Goal: Check status: Check status

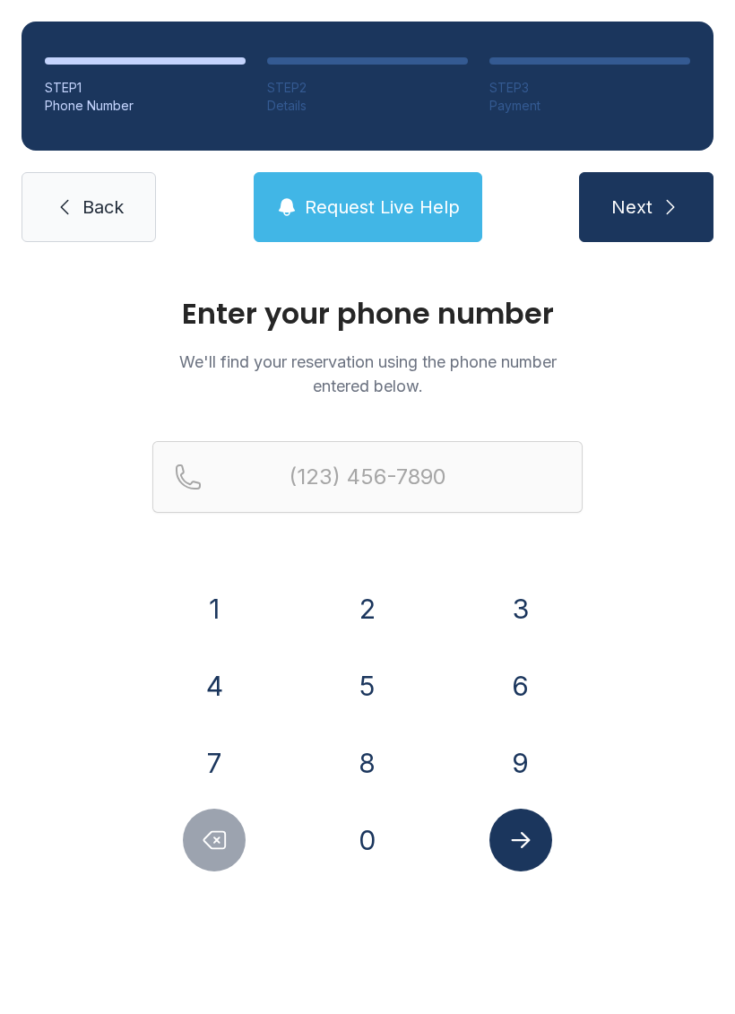
click at [219, 763] on button "7" at bounding box center [214, 762] width 63 height 63
click at [495, 613] on button "3" at bounding box center [520, 608] width 63 height 63
click at [231, 608] on button "1" at bounding box center [214, 608] width 63 height 63
click at [387, 623] on button "2" at bounding box center [367, 608] width 63 height 63
click at [521, 764] on button "9" at bounding box center [520, 762] width 63 height 63
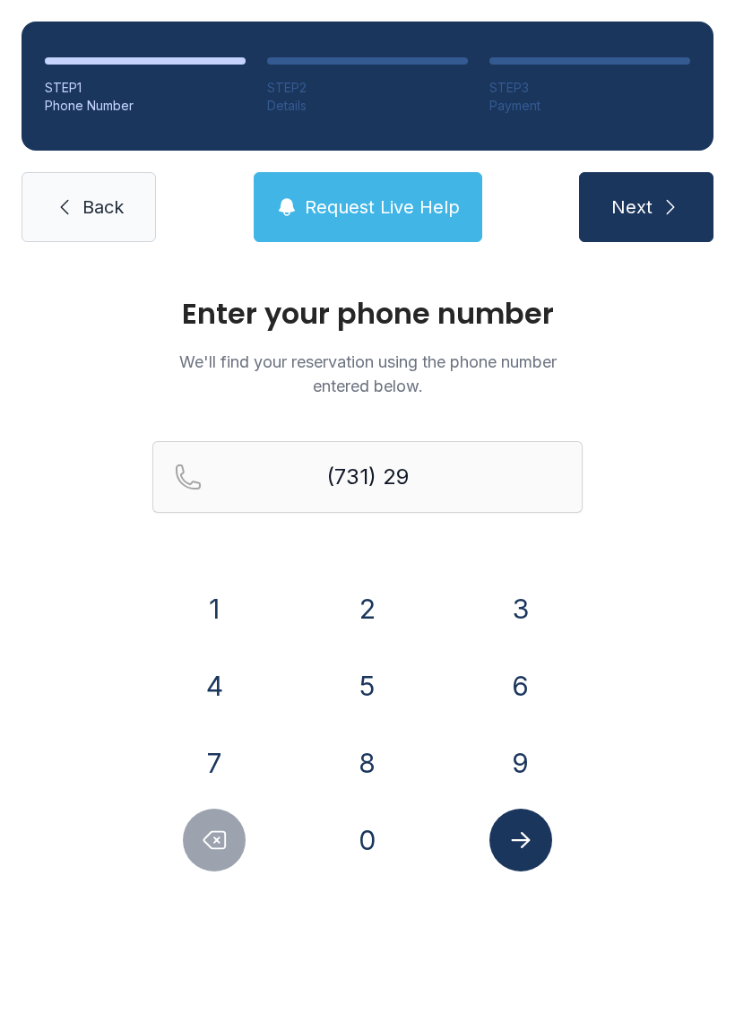
click at [216, 621] on button "1" at bounding box center [214, 608] width 63 height 63
click at [367, 755] on button "8" at bounding box center [367, 762] width 63 height 63
click at [505, 606] on button "3" at bounding box center [520, 608] width 63 height 63
click at [372, 682] on button "5" at bounding box center [367, 685] width 63 height 63
click at [371, 682] on button "5" at bounding box center [367, 685] width 63 height 63
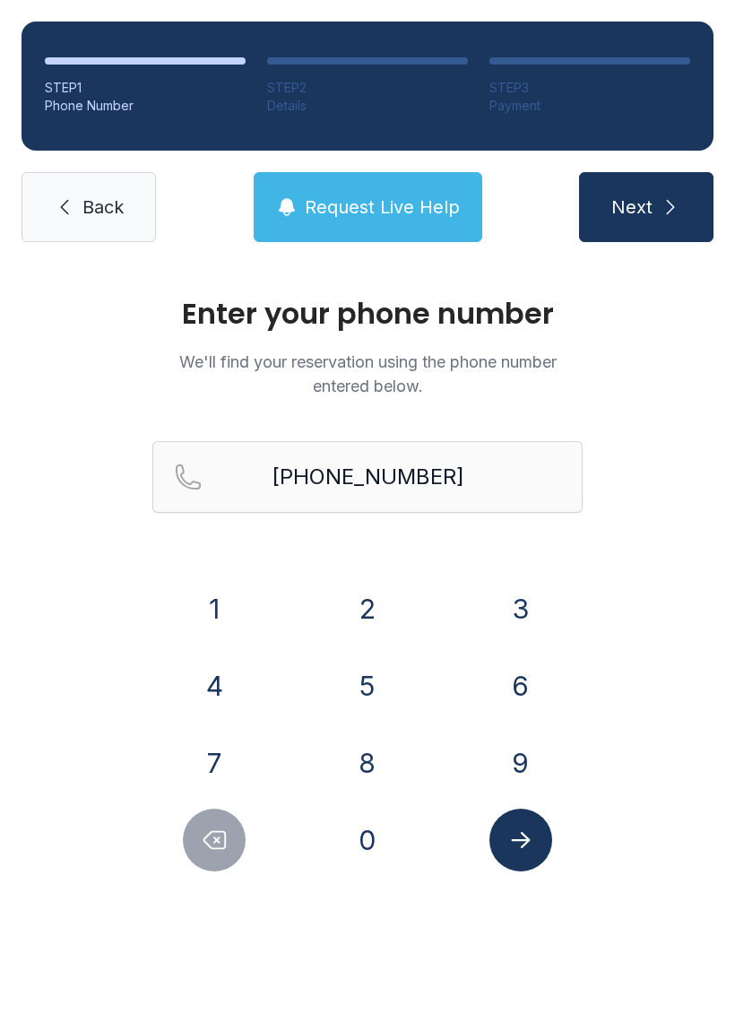
click at [517, 834] on icon "Submit lookup form" at bounding box center [520, 839] width 27 height 27
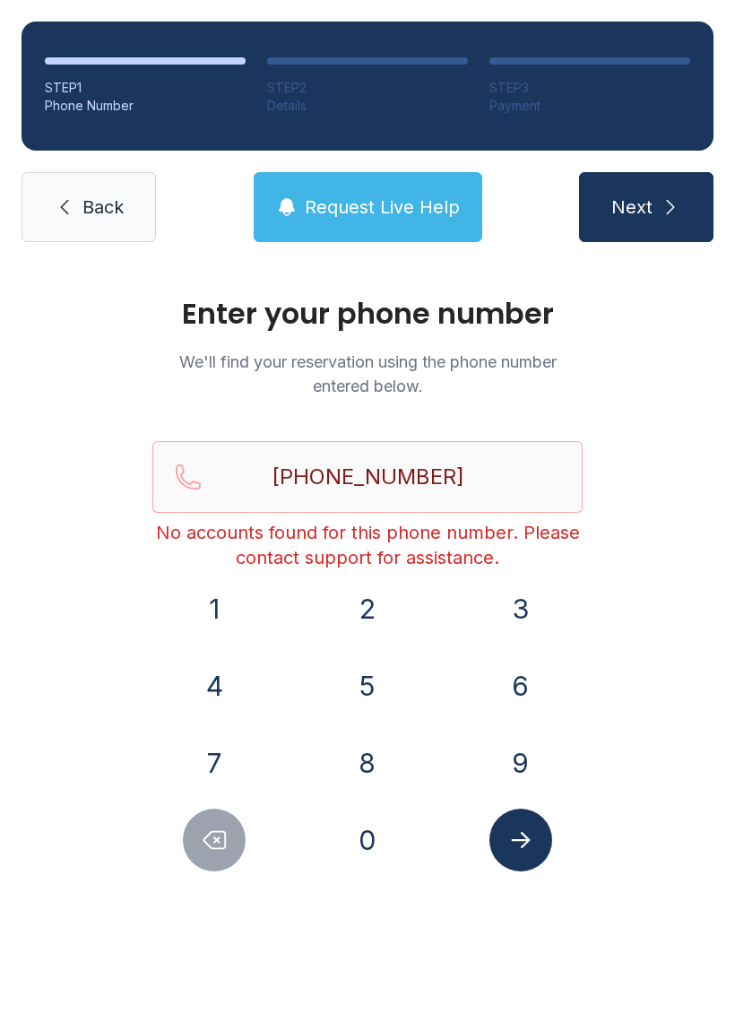
click at [208, 840] on icon "Delete number" at bounding box center [214, 839] width 27 height 27
click at [207, 839] on icon "Delete number" at bounding box center [214, 839] width 27 height 27
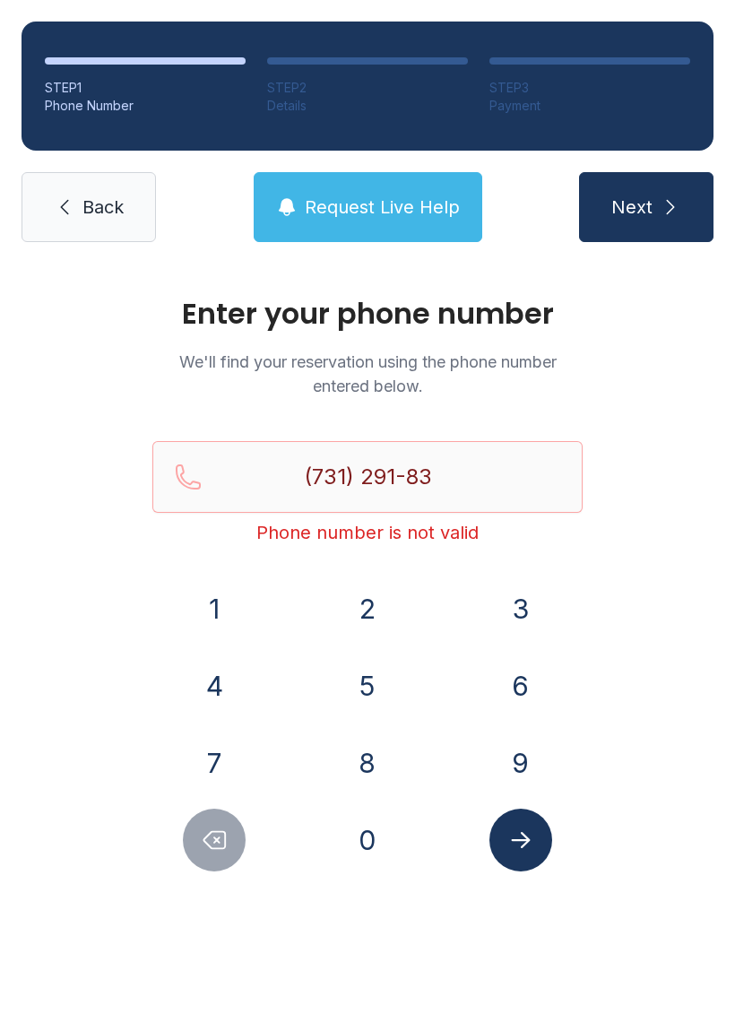
click at [205, 836] on icon "Delete number" at bounding box center [214, 839] width 27 height 27
click at [204, 835] on icon "Delete number" at bounding box center [214, 839] width 27 height 27
click at [210, 830] on icon "Delete number" at bounding box center [214, 839] width 27 height 27
click at [210, 829] on icon "Delete number" at bounding box center [214, 839] width 27 height 27
click at [212, 823] on button "Delete number" at bounding box center [214, 839] width 63 height 63
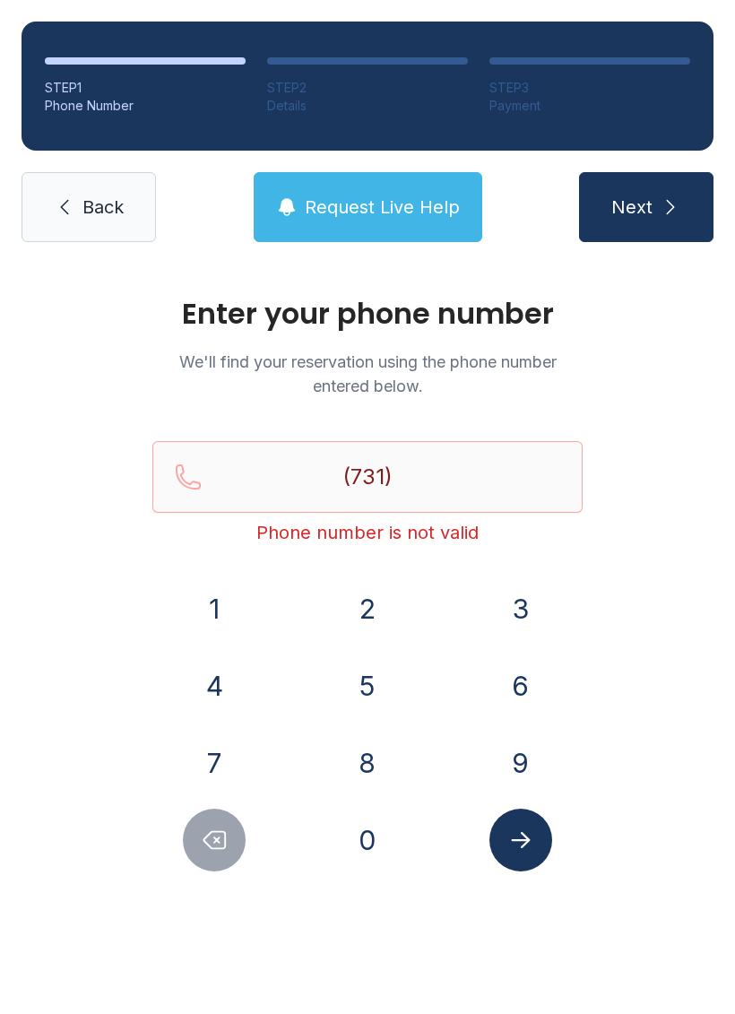
click at [212, 822] on button "Delete number" at bounding box center [214, 839] width 63 height 63
click at [219, 836] on icon "Delete number" at bounding box center [214, 839] width 27 height 27
click at [492, 612] on button "3" at bounding box center [520, 608] width 63 height 63
click at [212, 602] on button "1" at bounding box center [214, 608] width 63 height 63
click at [510, 617] on button "3" at bounding box center [520, 608] width 63 height 63
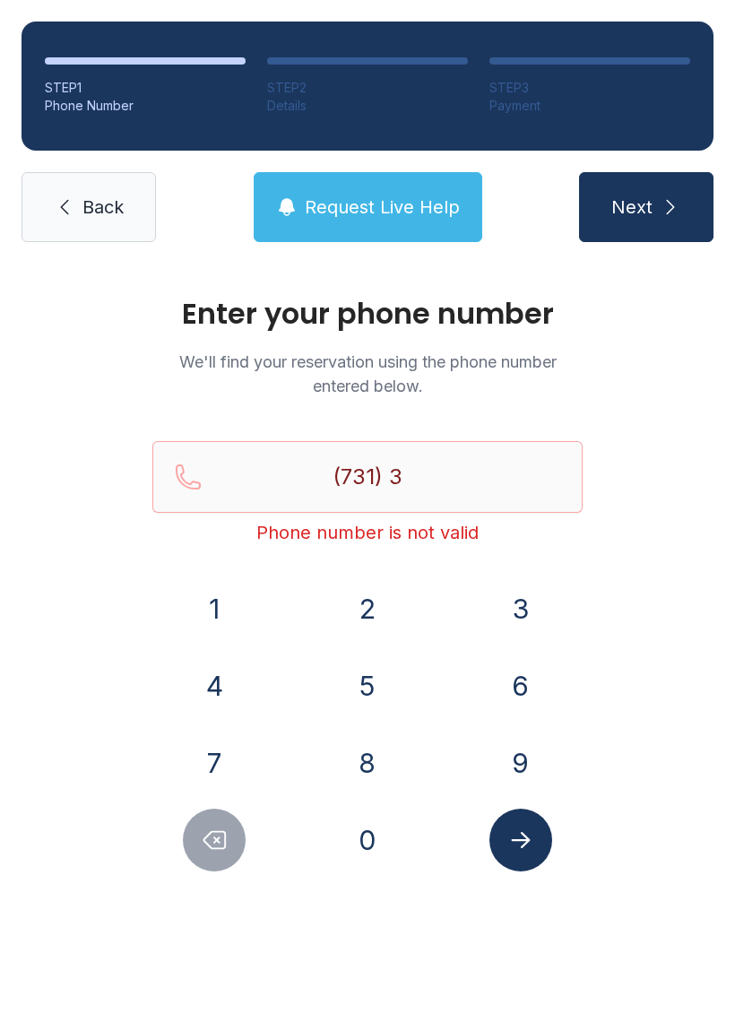
click at [202, 754] on button "7" at bounding box center [214, 762] width 63 height 63
click at [205, 751] on button "7" at bounding box center [214, 762] width 63 height 63
click at [516, 746] on button "9" at bounding box center [520, 762] width 63 height 63
click at [184, 686] on button "4" at bounding box center [214, 685] width 63 height 63
click at [520, 688] on button "6" at bounding box center [520, 685] width 63 height 63
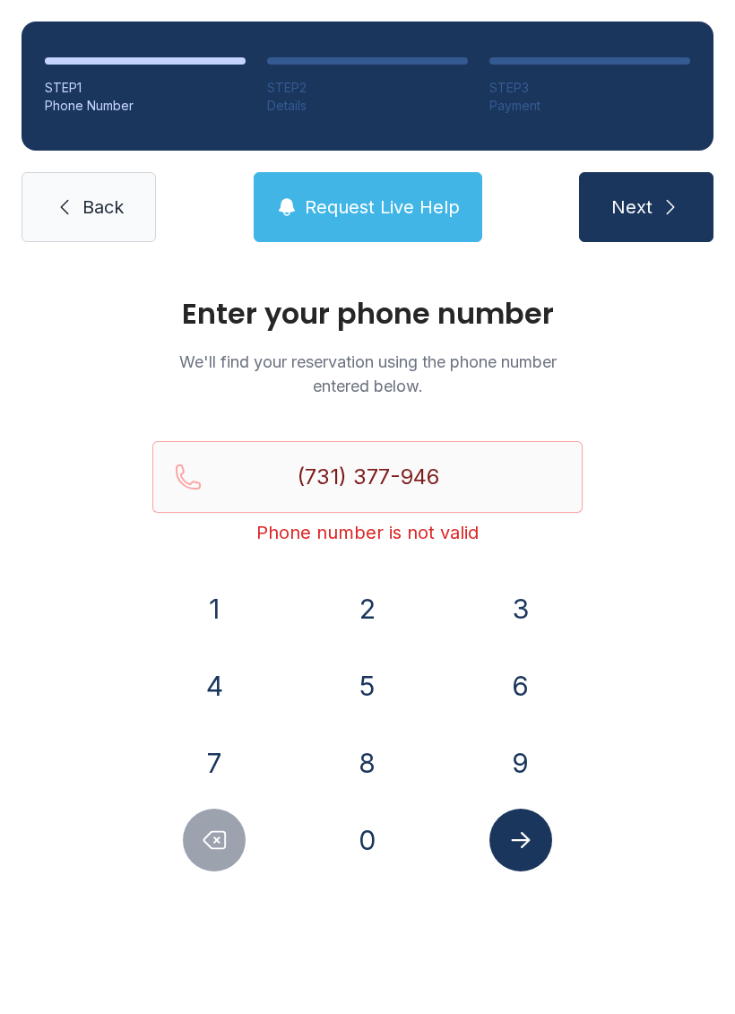
click at [216, 592] on button "1" at bounding box center [214, 608] width 63 height 63
click at [634, 210] on span "Next" at bounding box center [631, 206] width 41 height 25
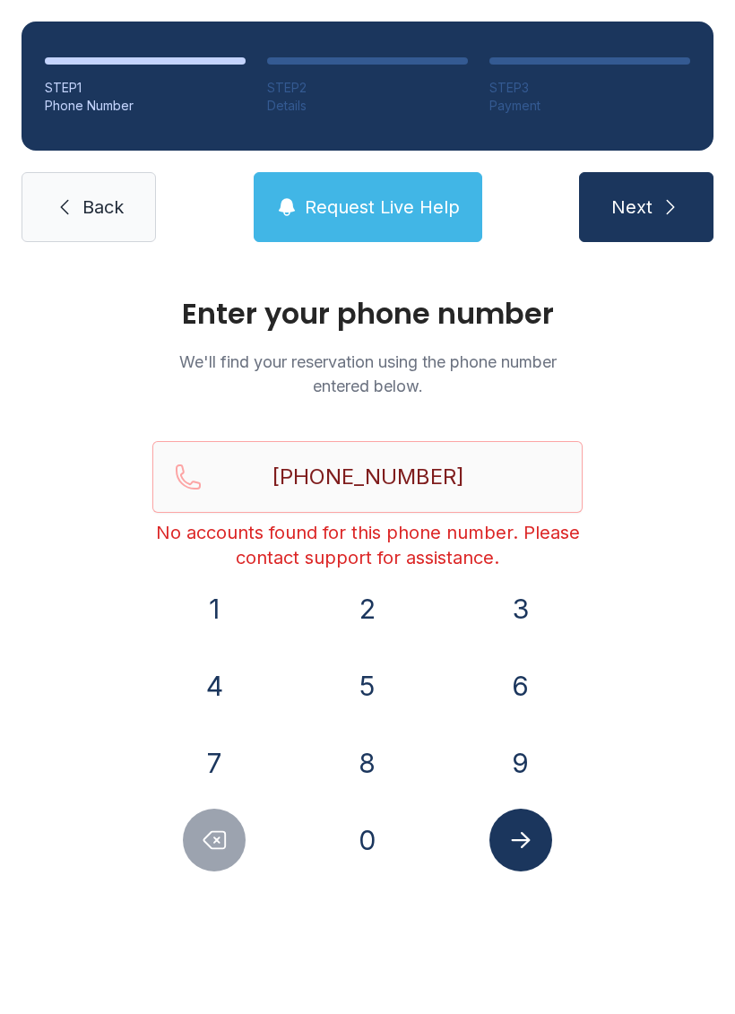
click at [218, 856] on button "Delete number" at bounding box center [214, 839] width 63 height 63
click at [217, 856] on button "Delete number" at bounding box center [214, 839] width 63 height 63
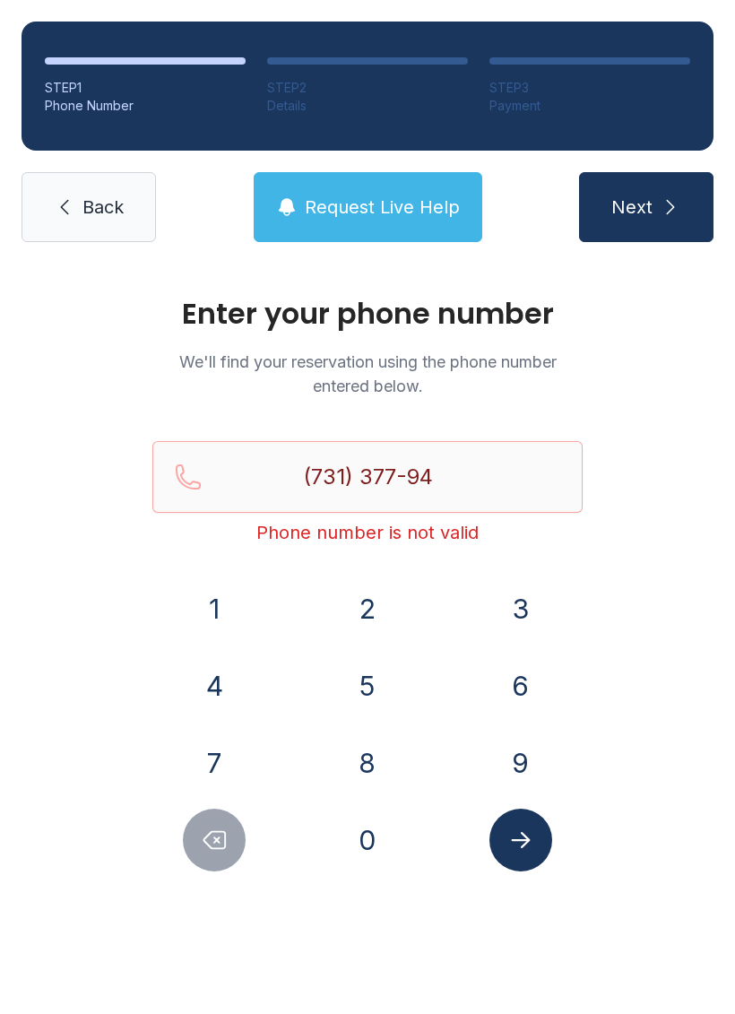
click at [219, 861] on button "Delete number" at bounding box center [214, 839] width 63 height 63
click at [218, 860] on button "Delete number" at bounding box center [214, 839] width 63 height 63
click at [197, 843] on button "Delete number" at bounding box center [214, 839] width 63 height 63
click at [196, 842] on button "Delete number" at bounding box center [214, 839] width 63 height 63
click at [196, 846] on button "Delete number" at bounding box center [214, 839] width 63 height 63
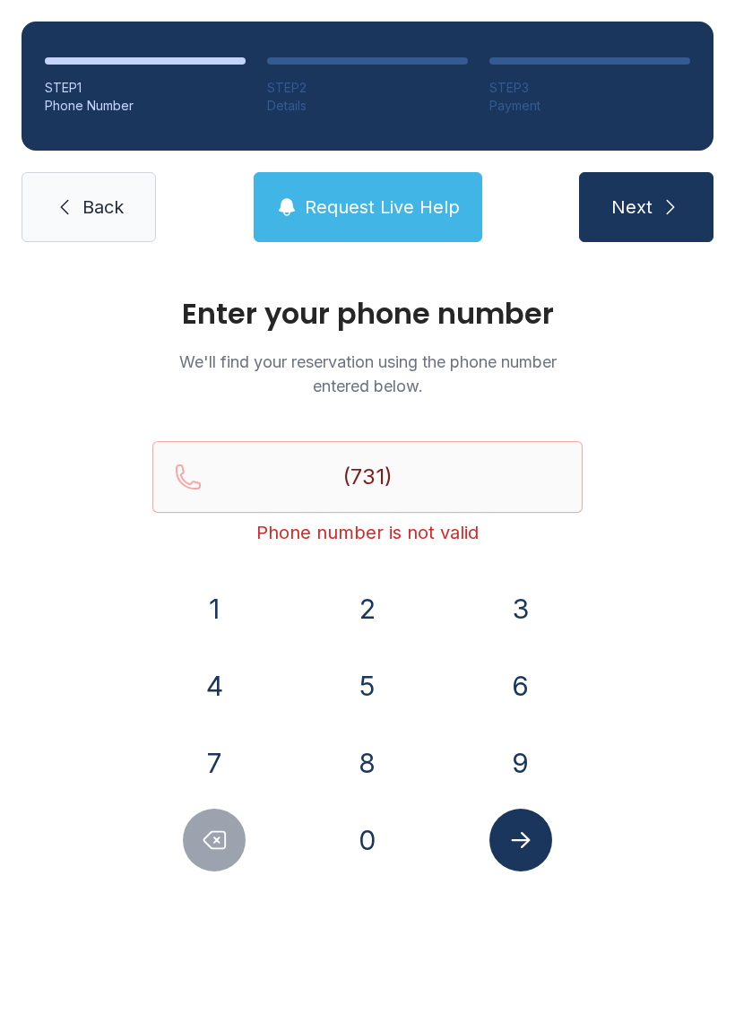
click at [196, 846] on button "Delete number" at bounding box center [214, 839] width 63 height 63
click at [202, 842] on icon "Delete number" at bounding box center [214, 839] width 27 height 27
type input "(7"
click at [201, 842] on icon "Delete number" at bounding box center [214, 839] width 27 height 27
click at [205, 826] on icon "Delete number" at bounding box center [214, 839] width 27 height 27
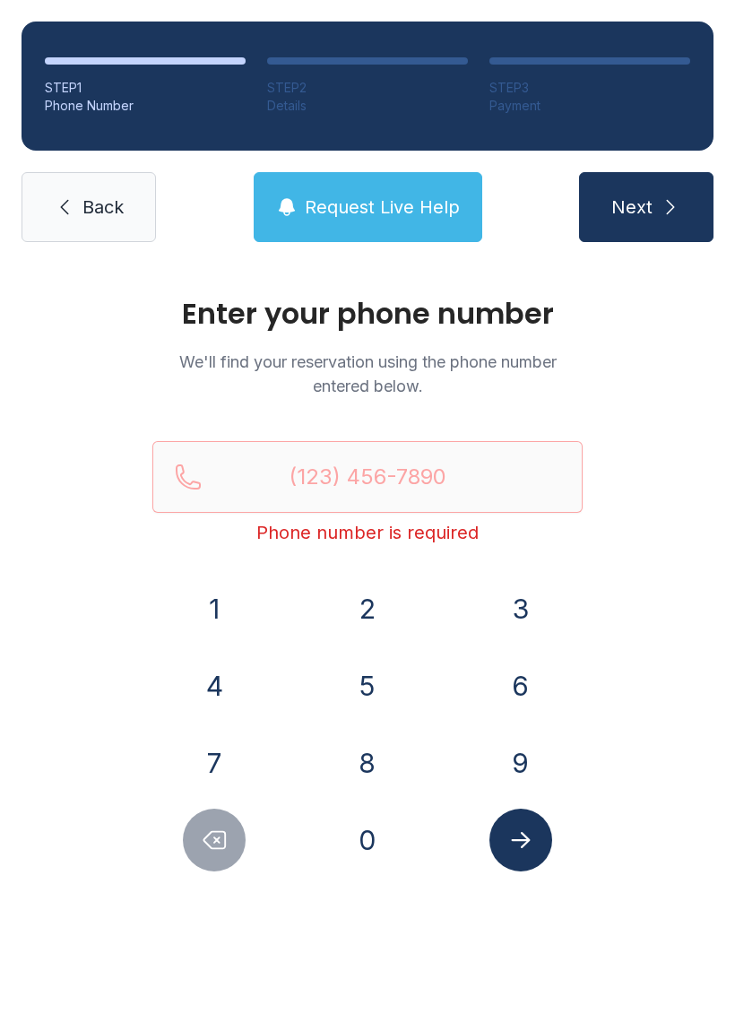
click at [205, 826] on icon "Delete number" at bounding box center [214, 839] width 27 height 27
click at [203, 819] on button "Delete number" at bounding box center [214, 839] width 63 height 63
click at [84, 236] on link "Back" at bounding box center [89, 207] width 134 height 70
